Goal: Task Accomplishment & Management: Manage account settings

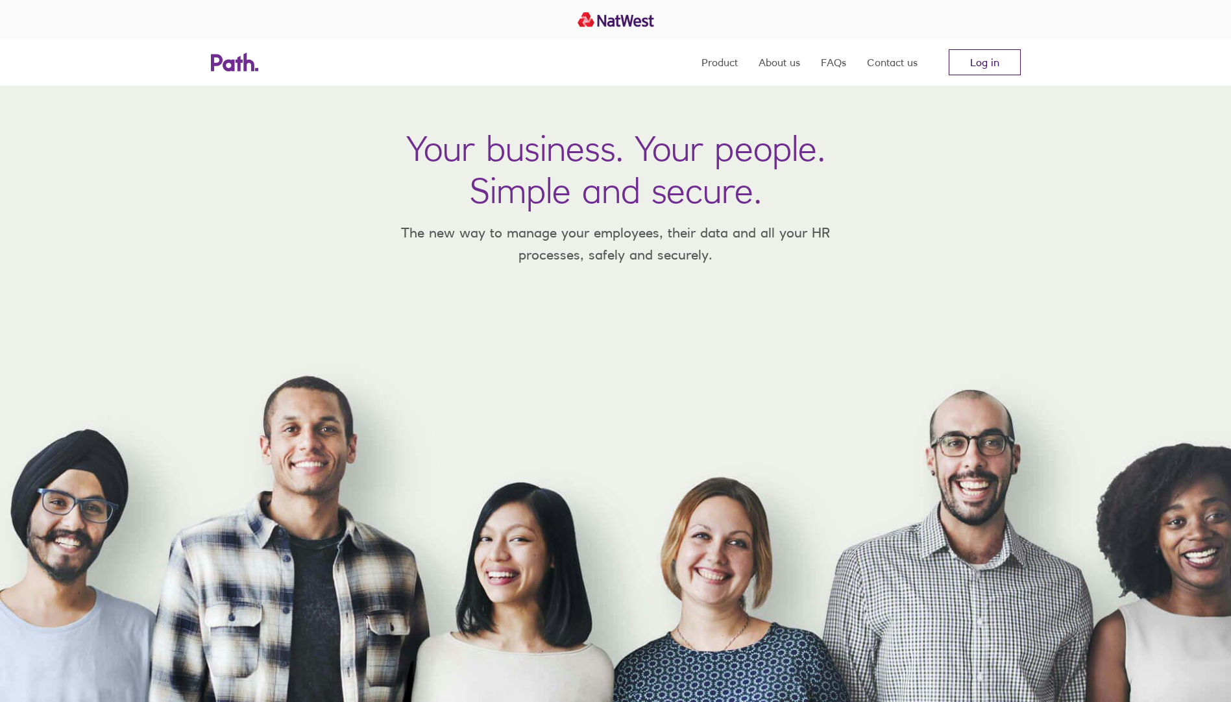
click at [973, 55] on link "Log in" at bounding box center [985, 62] width 72 height 26
click at [985, 60] on link "Log in" at bounding box center [985, 62] width 72 height 26
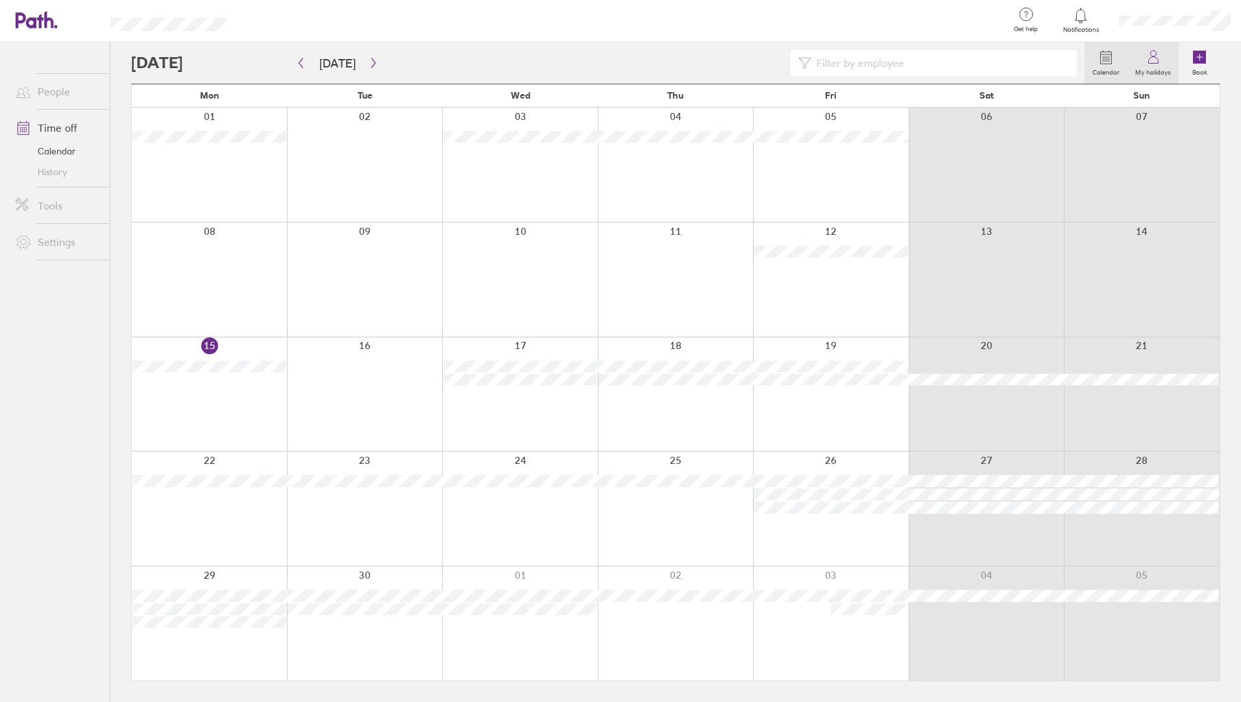
click at [1161, 62] on icon at bounding box center [1154, 57] width 16 height 16
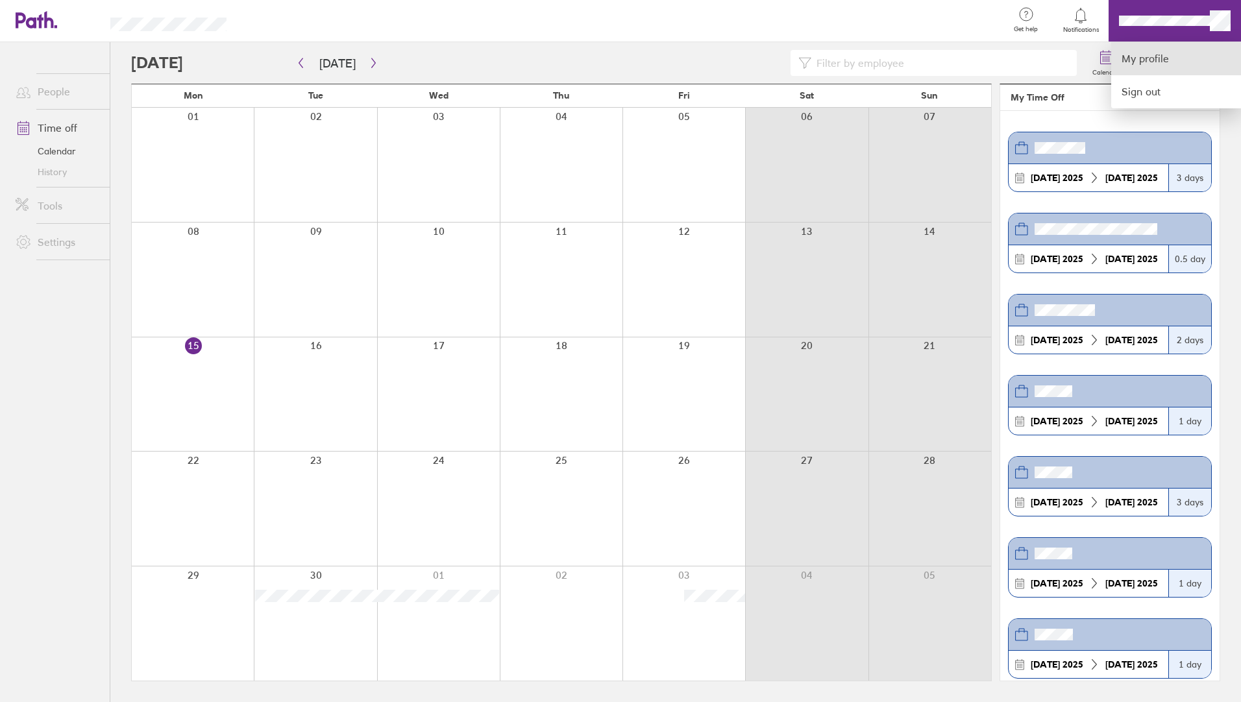
click at [1160, 65] on link "My profile" at bounding box center [1176, 58] width 130 height 33
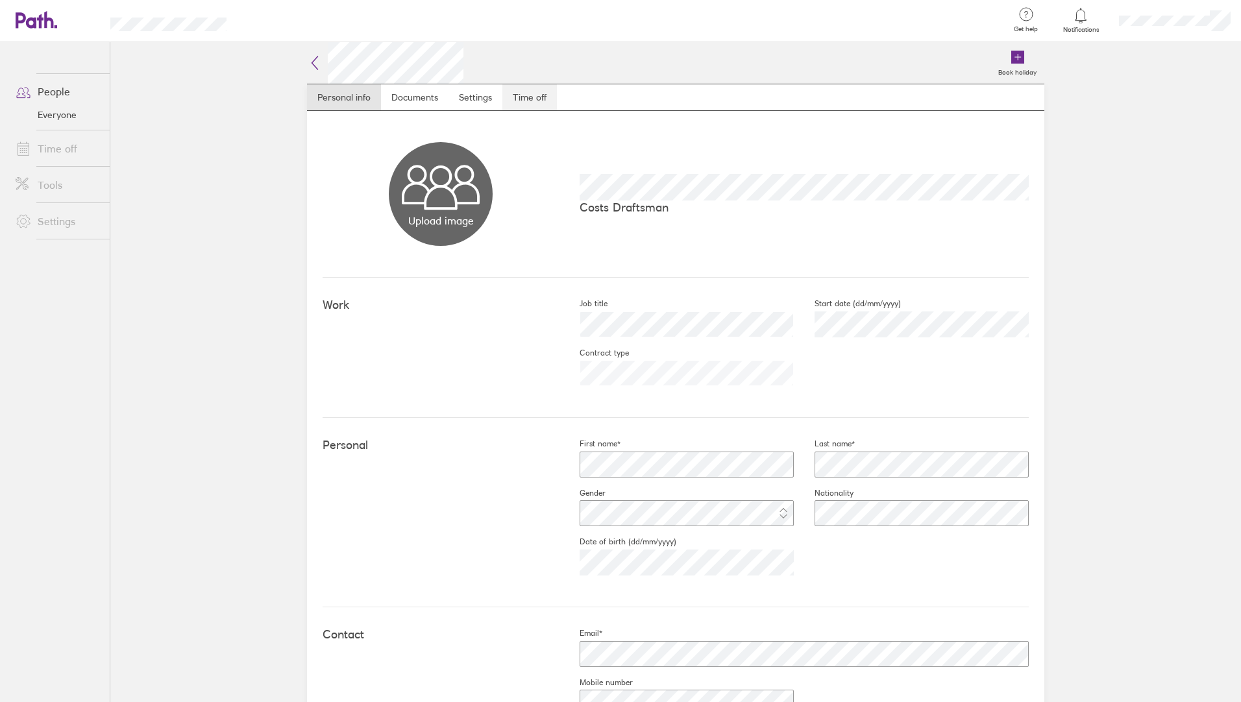
click at [540, 100] on link "Time off" at bounding box center [529, 97] width 55 height 26
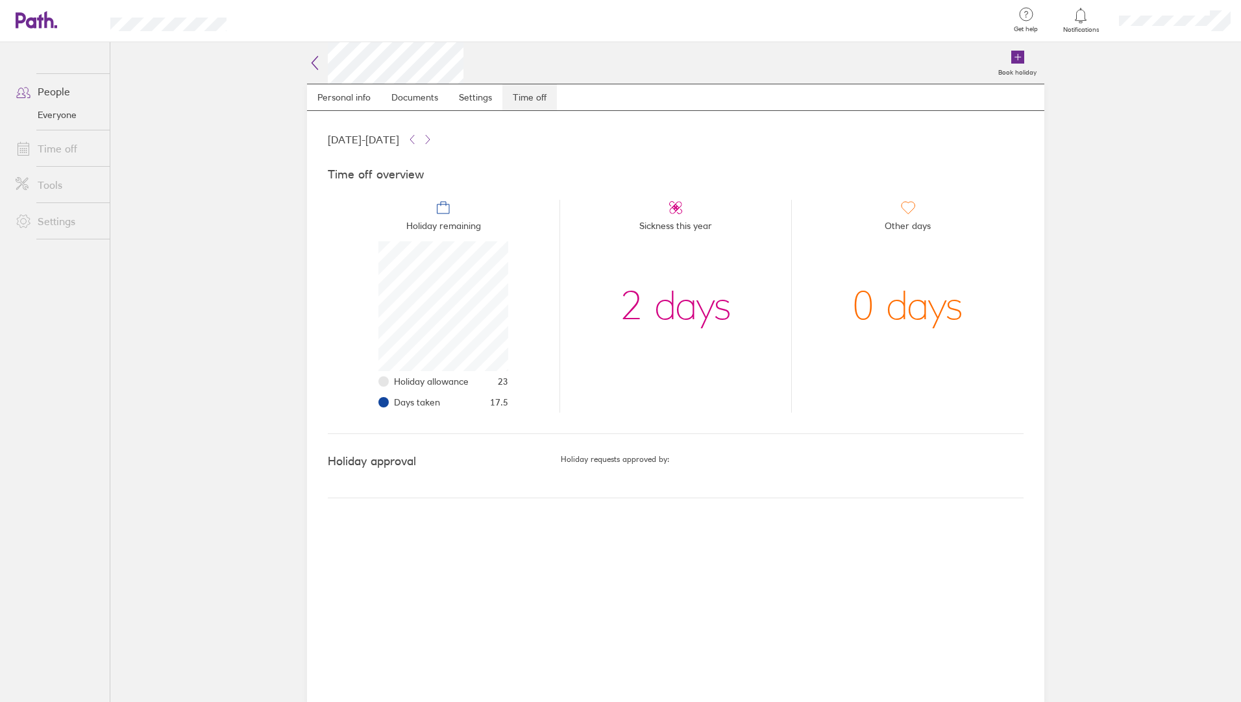
scroll to position [130, 130]
click at [60, 148] on link "Time off" at bounding box center [57, 149] width 104 height 26
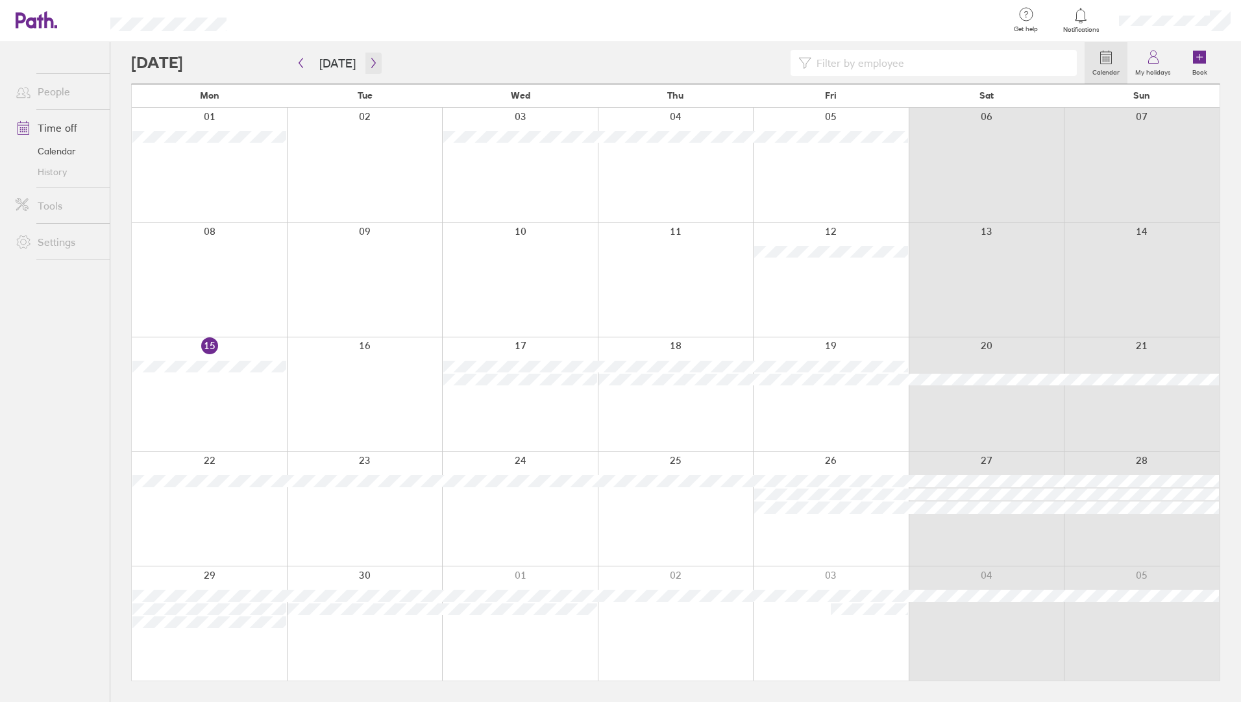
click at [371, 71] on button "button" at bounding box center [373, 63] width 16 height 21
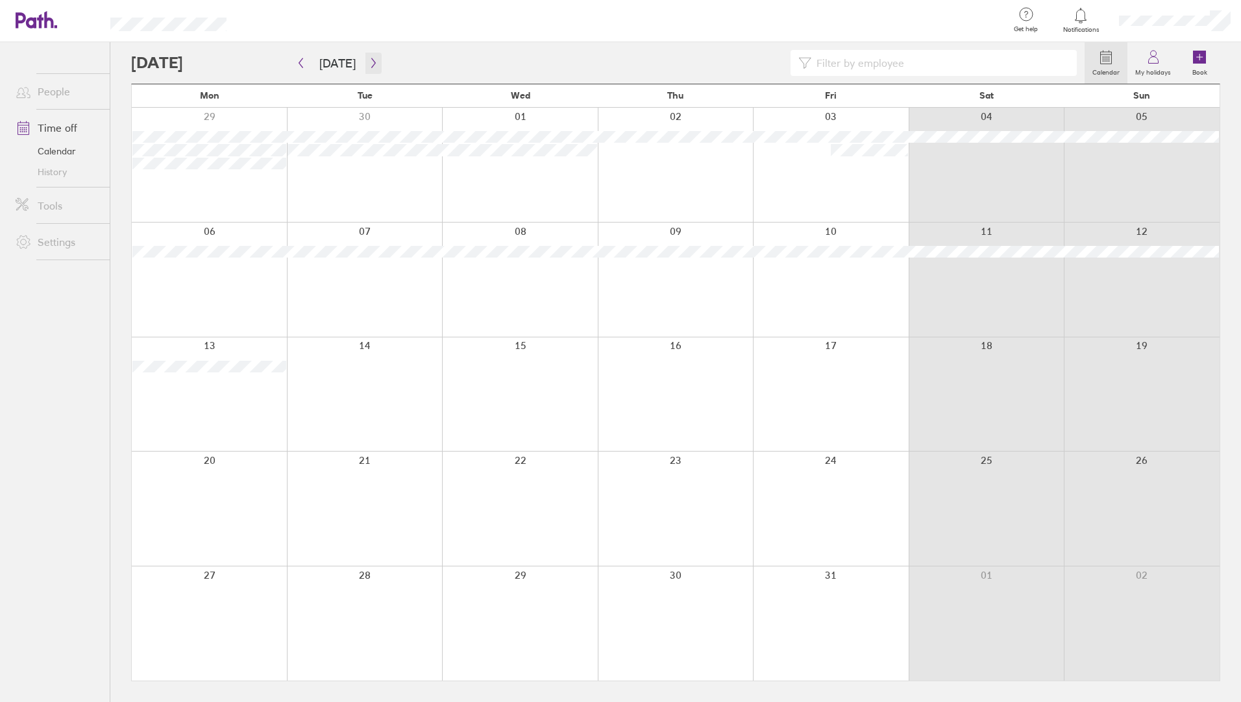
click at [371, 71] on button "button" at bounding box center [373, 63] width 16 height 21
click at [310, 63] on button "[DATE]" at bounding box center [337, 63] width 57 height 21
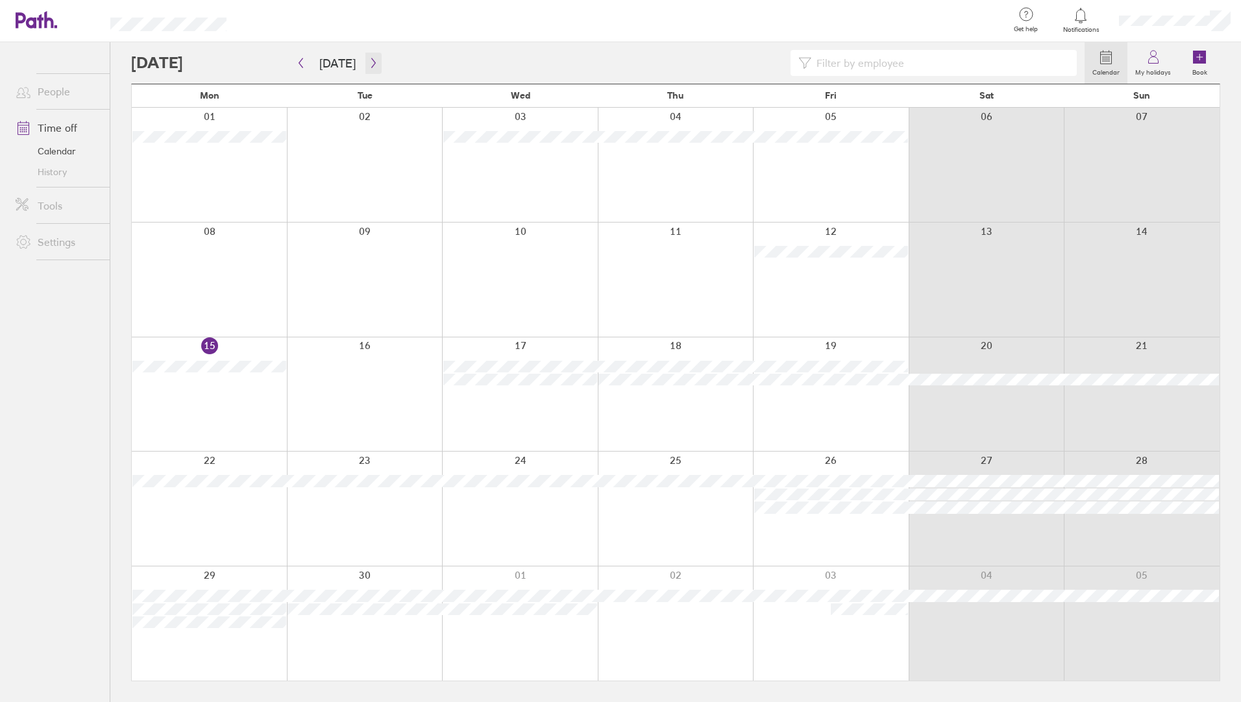
click at [371, 64] on icon "button" at bounding box center [374, 63] width 10 height 10
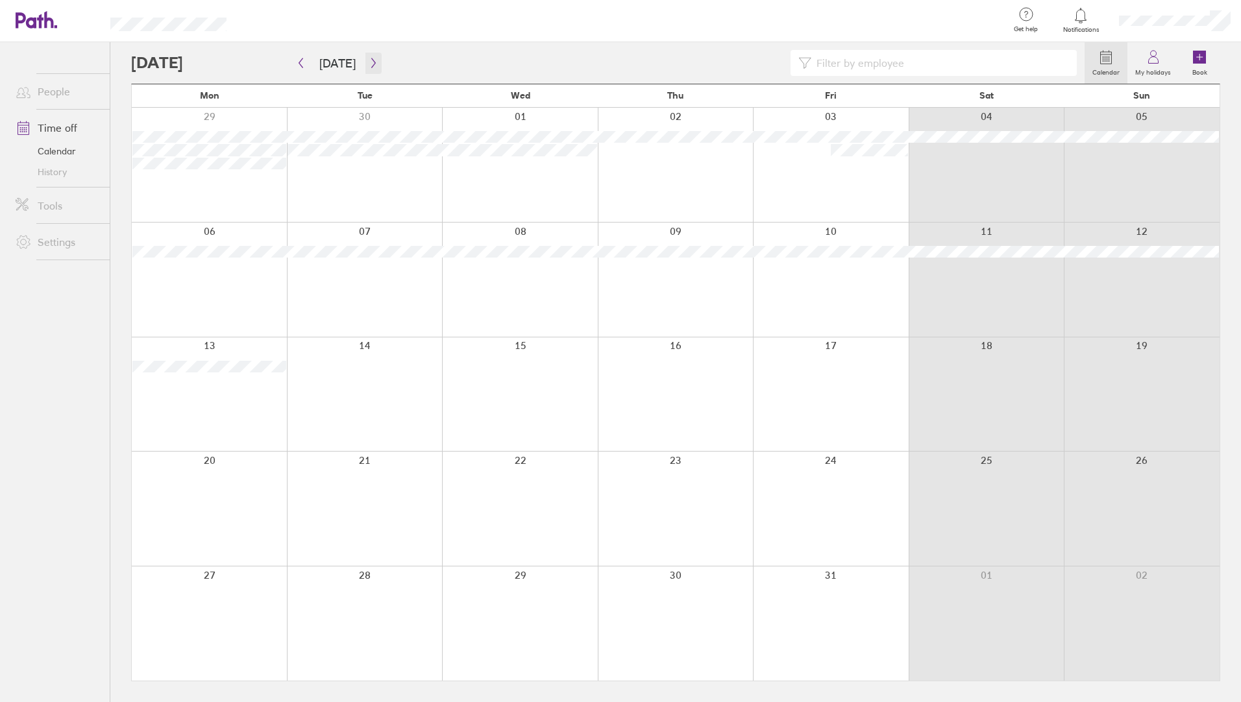
click at [371, 64] on icon "button" at bounding box center [374, 63] width 10 height 10
